Goal: Browse casually

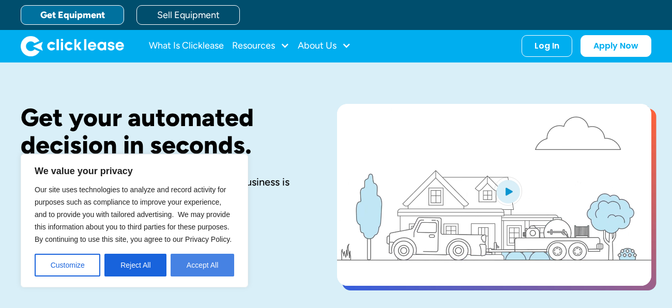
click at [223, 267] on button "Accept All" at bounding box center [203, 265] width 64 height 23
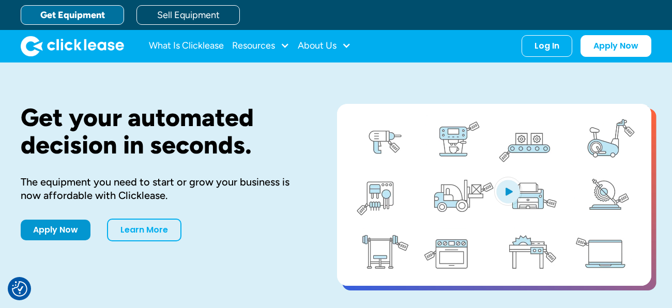
click at [508, 195] on img "open lightbox" at bounding box center [508, 191] width 28 height 29
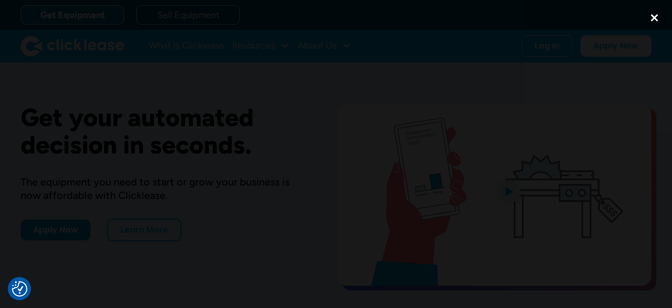
click at [657, 14] on div "close lightbox" at bounding box center [654, 17] width 35 height 23
